Goal: Find contact information: Find contact information

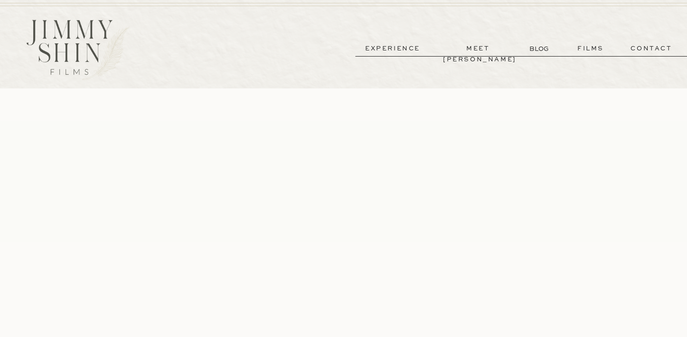
click at [644, 48] on p "contact" at bounding box center [651, 48] width 68 height 11
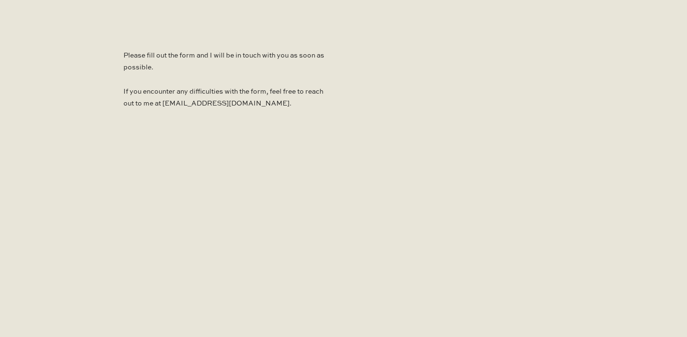
scroll to position [654, 0]
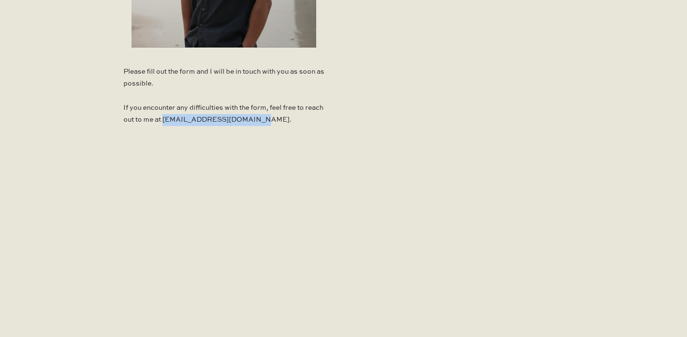
drag, startPoint x: 271, startPoint y: 121, endPoint x: 183, endPoint y: 122, distance: 88.3
click at [183, 122] on p "Please fill out the form and I will be in touch with you as soon as possible. I…" at bounding box center [223, 98] width 201 height 65
copy p "jimmyshinfilms@gmail.com"
